Goal: Navigation & Orientation: Find specific page/section

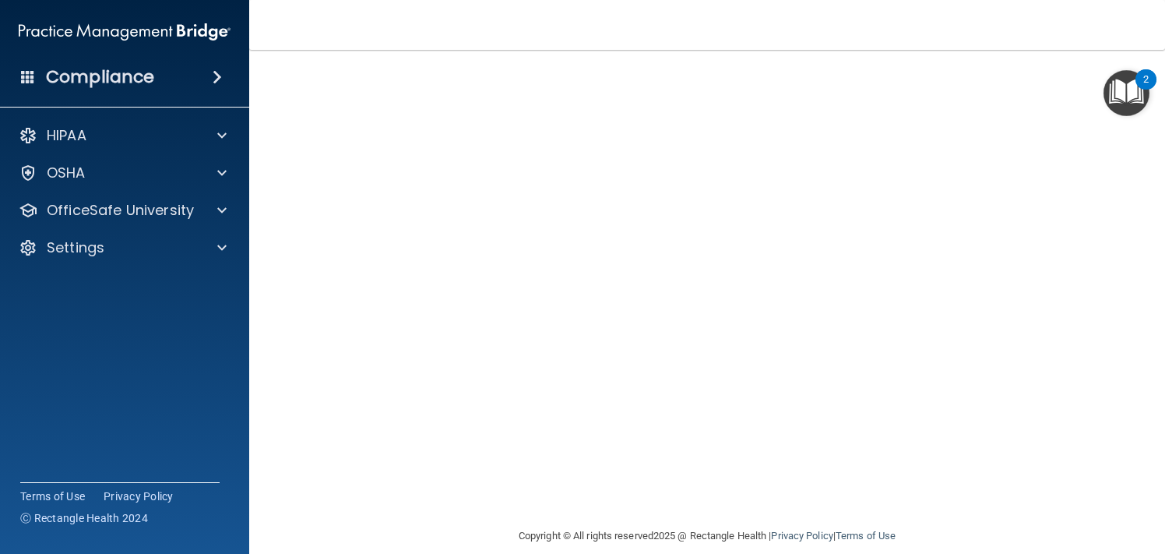
scroll to position [94, 0]
click at [153, 209] on p "OfficeSafe University" at bounding box center [120, 210] width 147 height 19
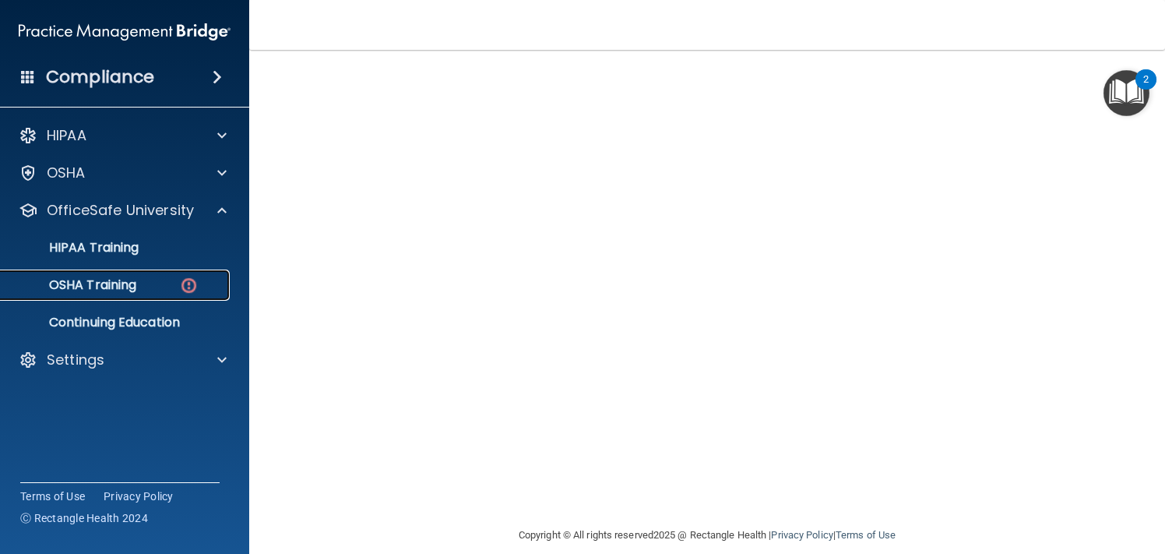
click at [156, 283] on div "OSHA Training" at bounding box center [116, 285] width 213 height 16
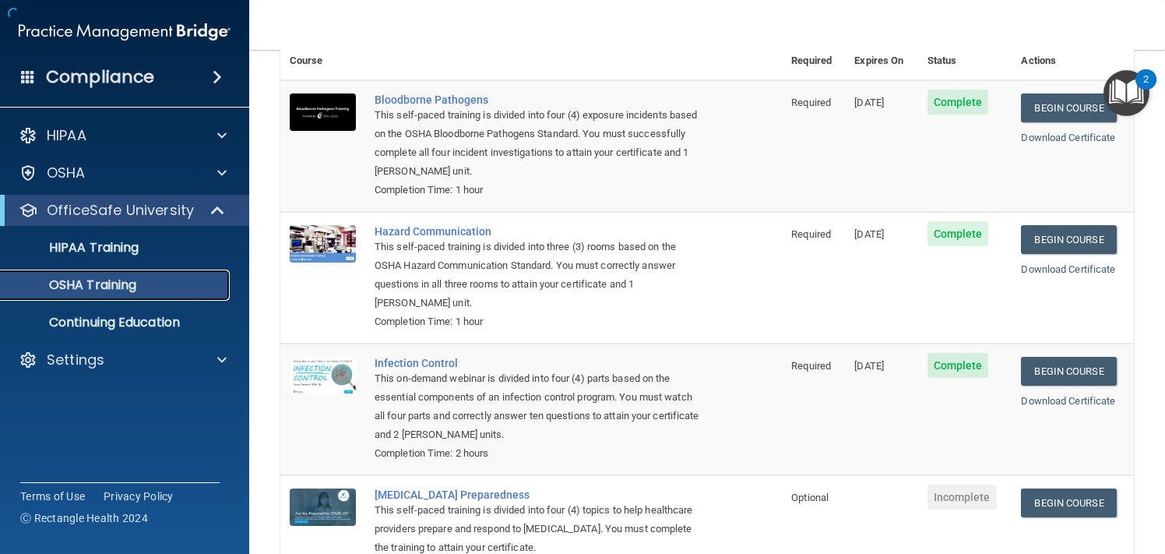
scroll to position [192, 0]
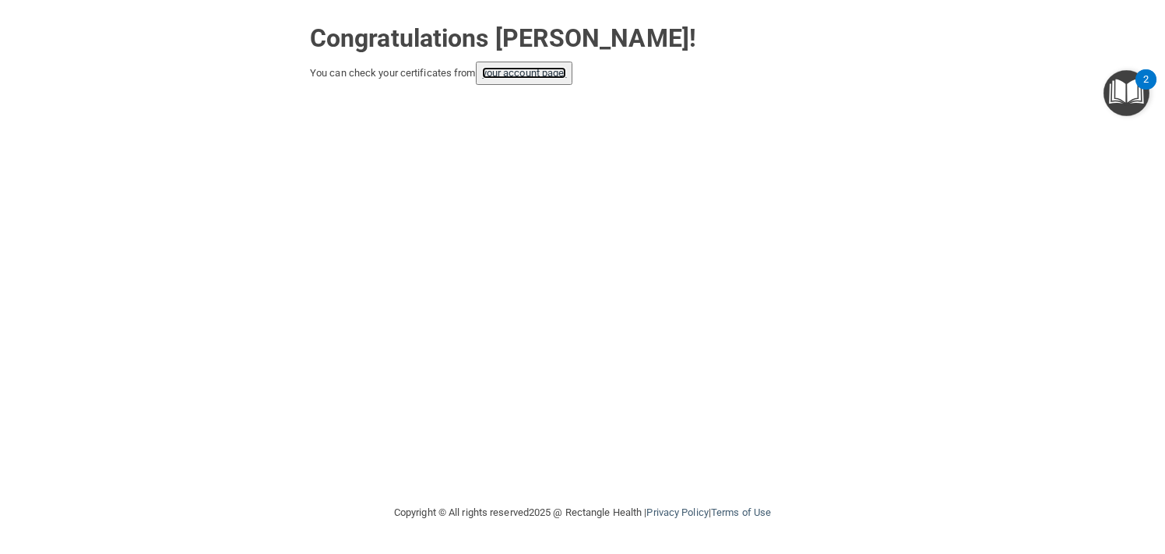
click at [512, 72] on link "your account page!" at bounding box center [524, 73] width 85 height 12
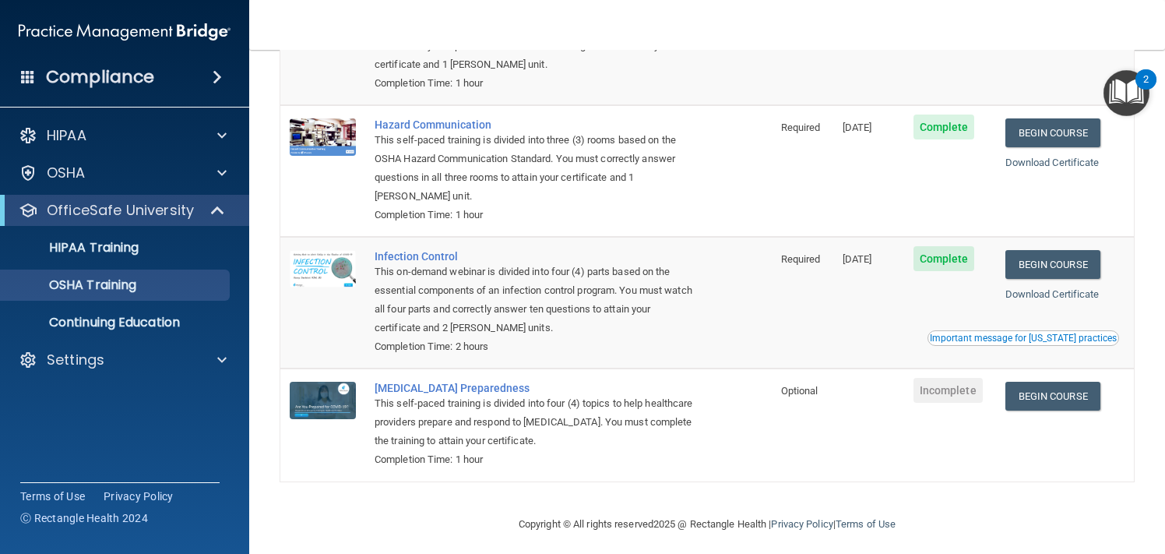
scroll to position [210, 0]
